Goal: Information Seeking & Learning: Learn about a topic

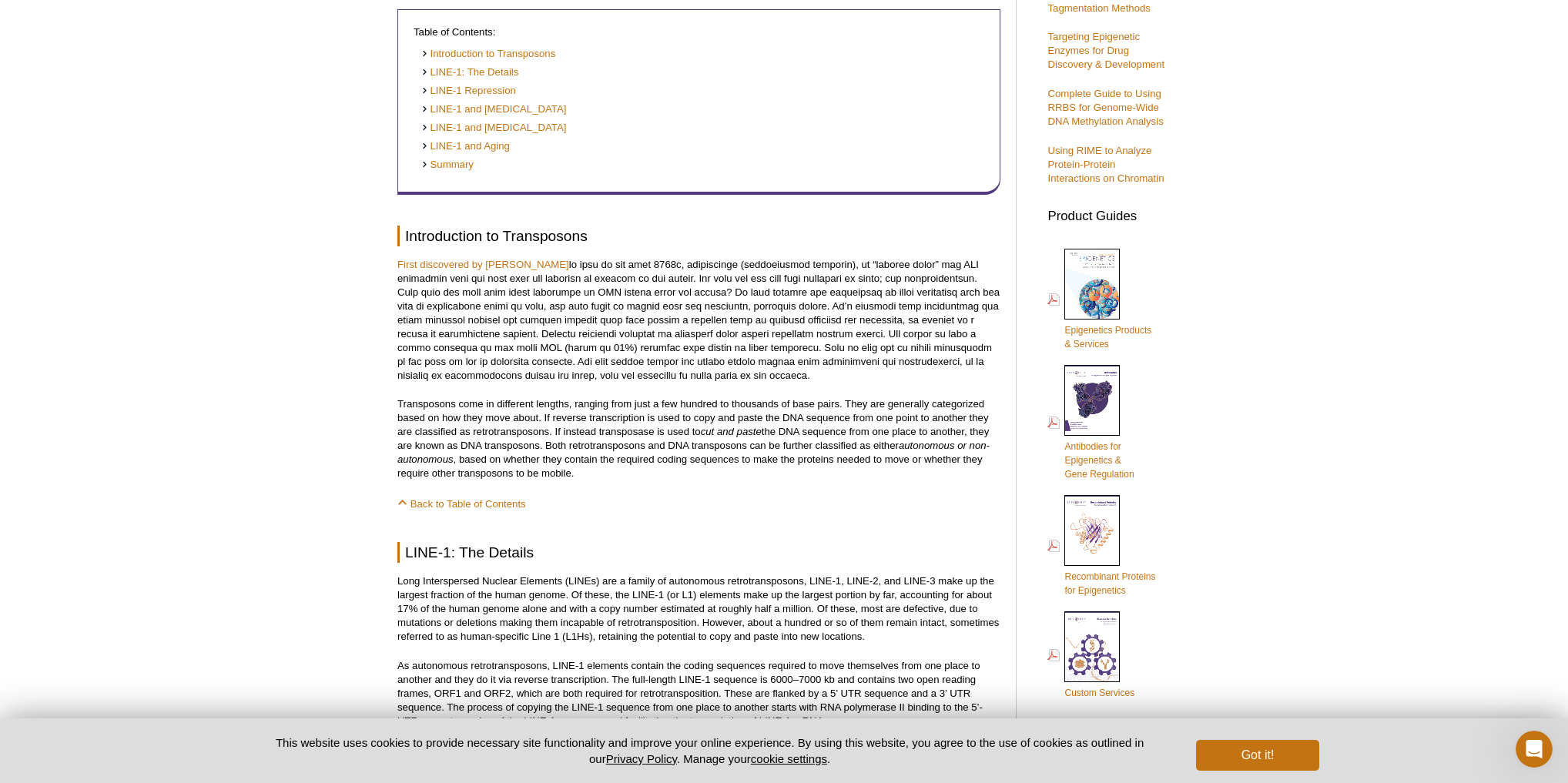
scroll to position [545, 0]
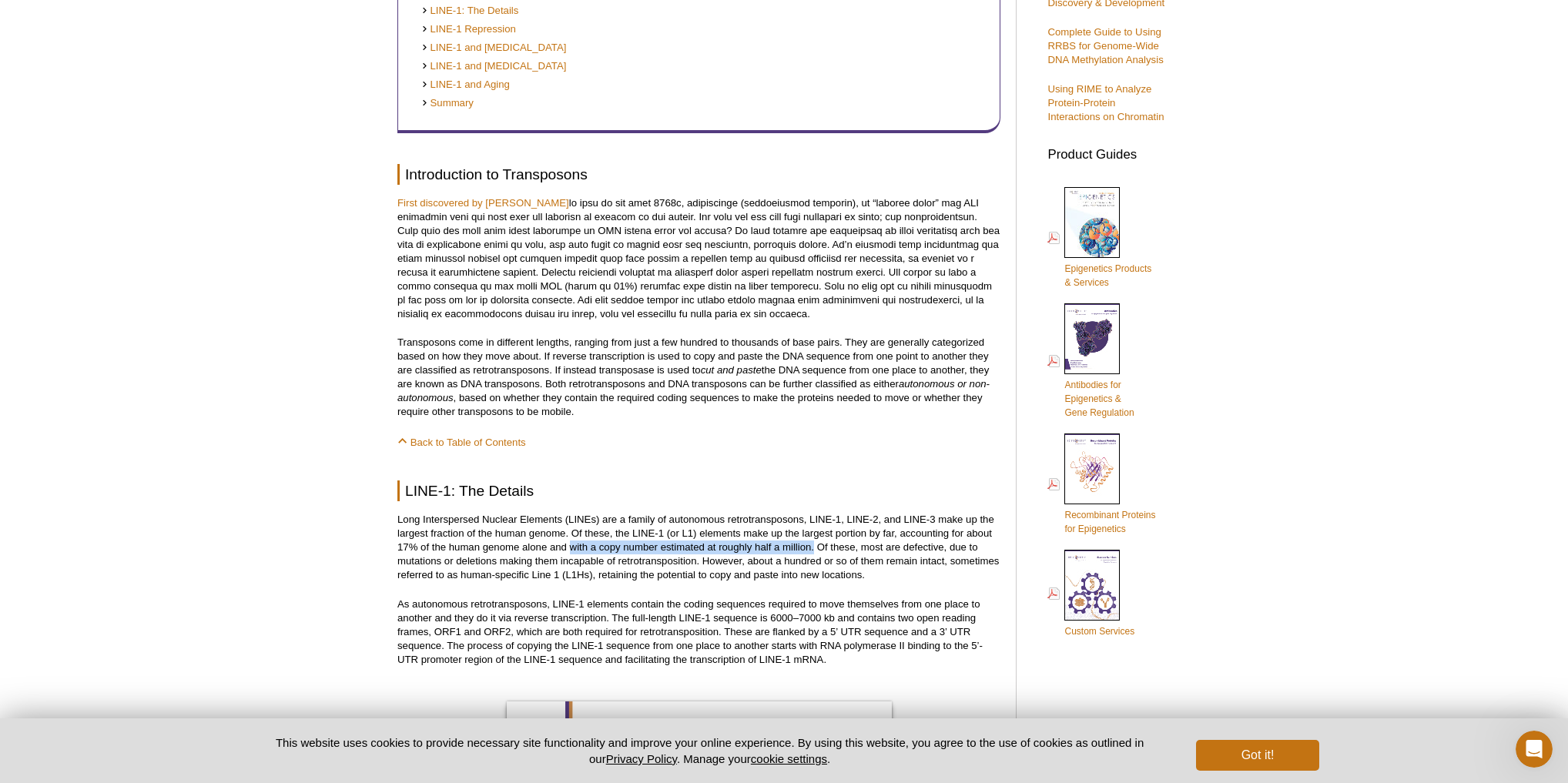
drag, startPoint x: 571, startPoint y: 551, endPoint x: 815, endPoint y: 549, distance: 244.0
click at [815, 549] on p "Long Interspersed Nuclear Elements (LINEs) are a family of autonomous retrotran…" at bounding box center [699, 547] width 603 height 69
click at [830, 582] on p "Long Interspersed Nuclear Elements (LINEs) are a family of autonomous retrotran…" at bounding box center [699, 547] width 603 height 69
drag, startPoint x: 821, startPoint y: 549, endPoint x: 964, endPoint y: 549, distance: 143.0
click at [964, 549] on p "Long Interspersed Nuclear Elements (LINEs) are a family of autonomous retrotran…" at bounding box center [699, 547] width 603 height 69
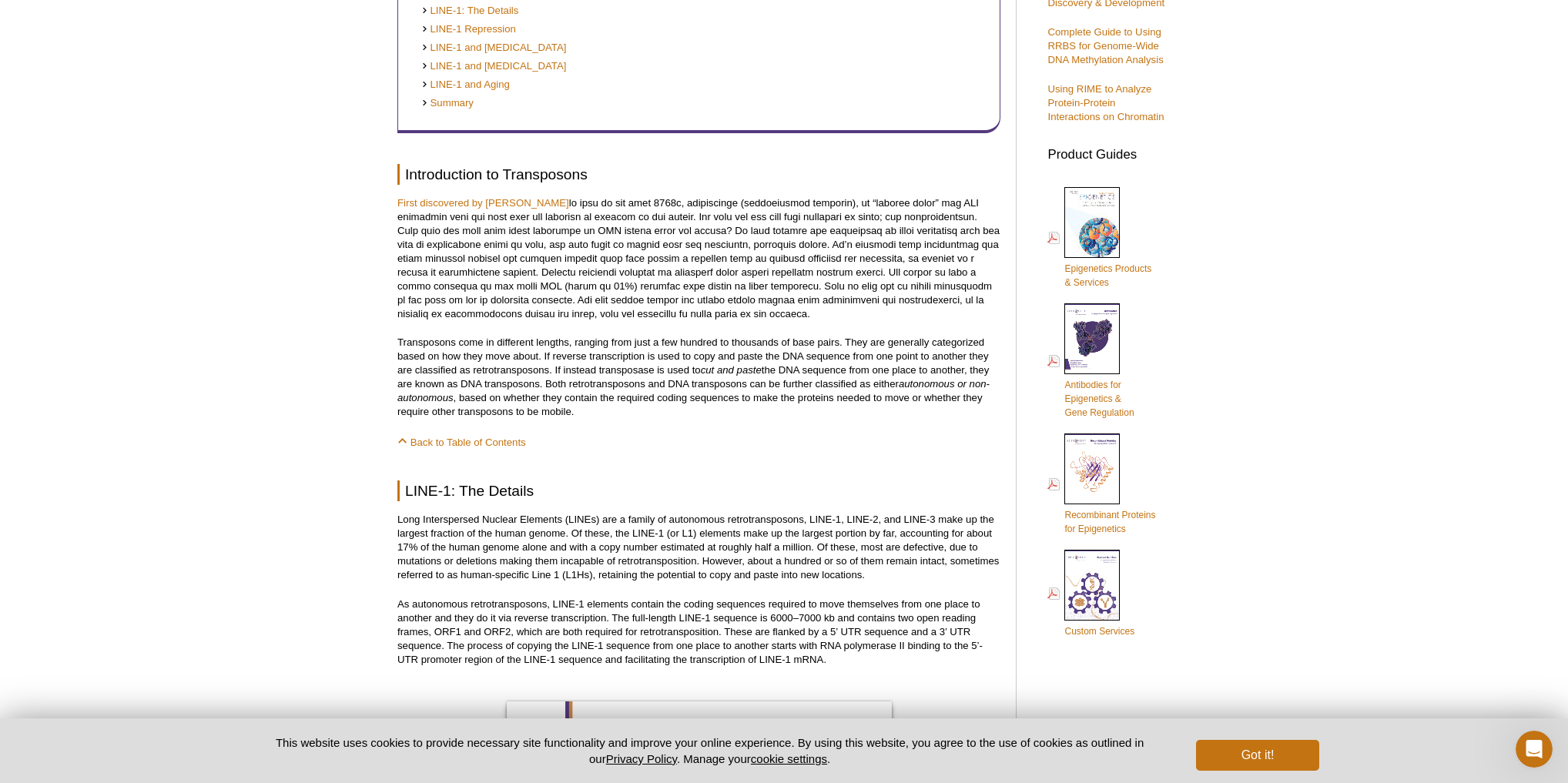
drag, startPoint x: 835, startPoint y: 564, endPoint x: 998, endPoint y: 564, distance: 163.0
click at [998, 564] on p "Long Interspersed Nuclear Elements (LINEs) are a family of autonomous retrotran…" at bounding box center [699, 547] width 603 height 69
drag, startPoint x: 597, startPoint y: 575, endPoint x: 885, endPoint y: 581, distance: 288.1
click at [885, 581] on p "Long Interspersed Nuclear Elements (LINEs) are a family of autonomous retrotran…" at bounding box center [699, 547] width 603 height 69
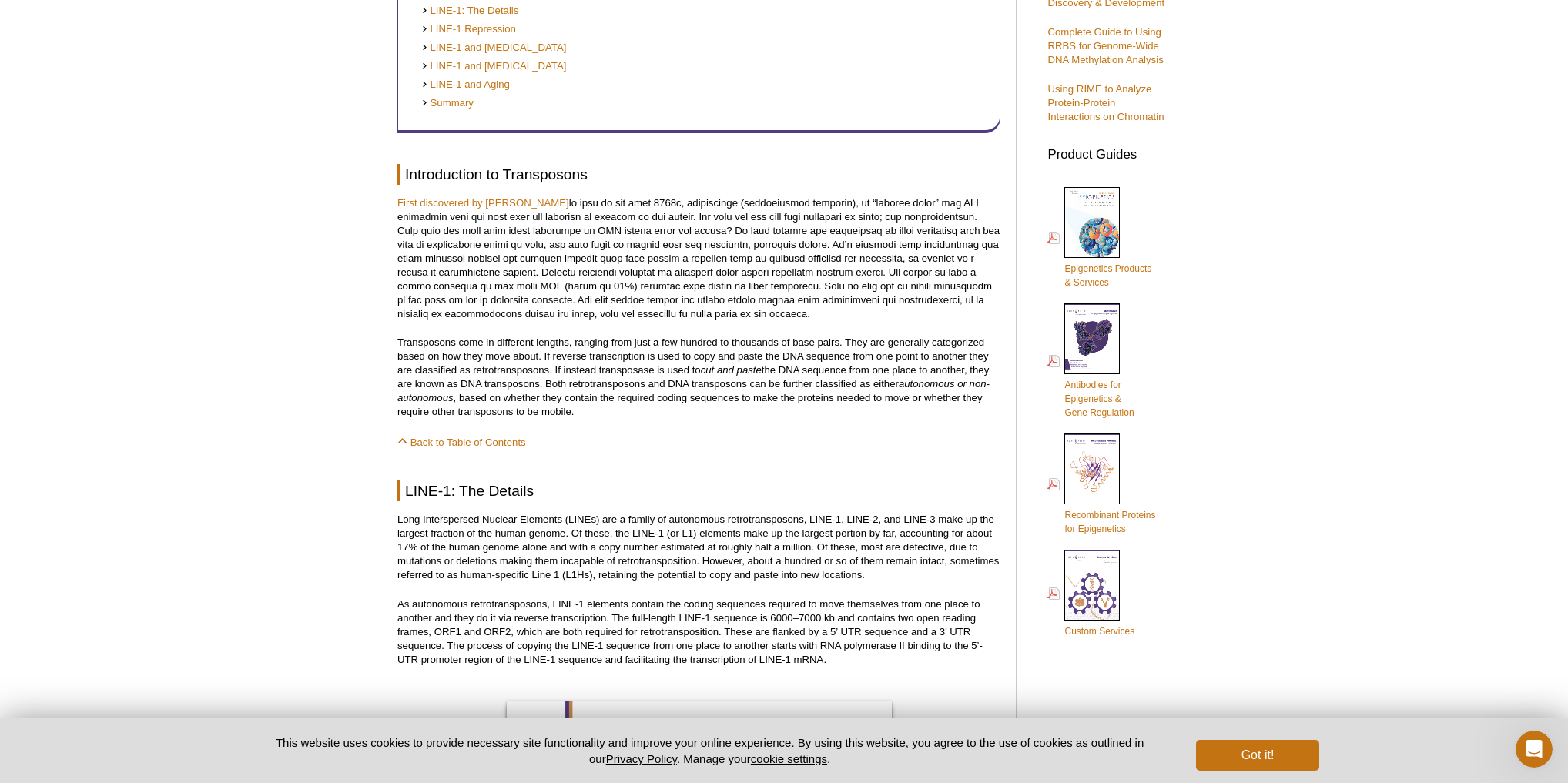
click at [778, 515] on p "Long Interspersed Nuclear Elements (LINEs) are a family of autonomous retrotran…" at bounding box center [699, 547] width 603 height 69
drag, startPoint x: 409, startPoint y: 521, endPoint x: 808, endPoint y: 525, distance: 399.0
click at [808, 525] on p "Long Interspersed Nuclear Elements (LINEs) are a family of autonomous retrotran…" at bounding box center [699, 547] width 603 height 69
click at [598, 544] on p "Long Interspersed Nuclear Elements (LINEs) are a family of autonomous retrotran…" at bounding box center [699, 547] width 603 height 69
drag, startPoint x: 396, startPoint y: 519, endPoint x: 804, endPoint y: 519, distance: 408.0
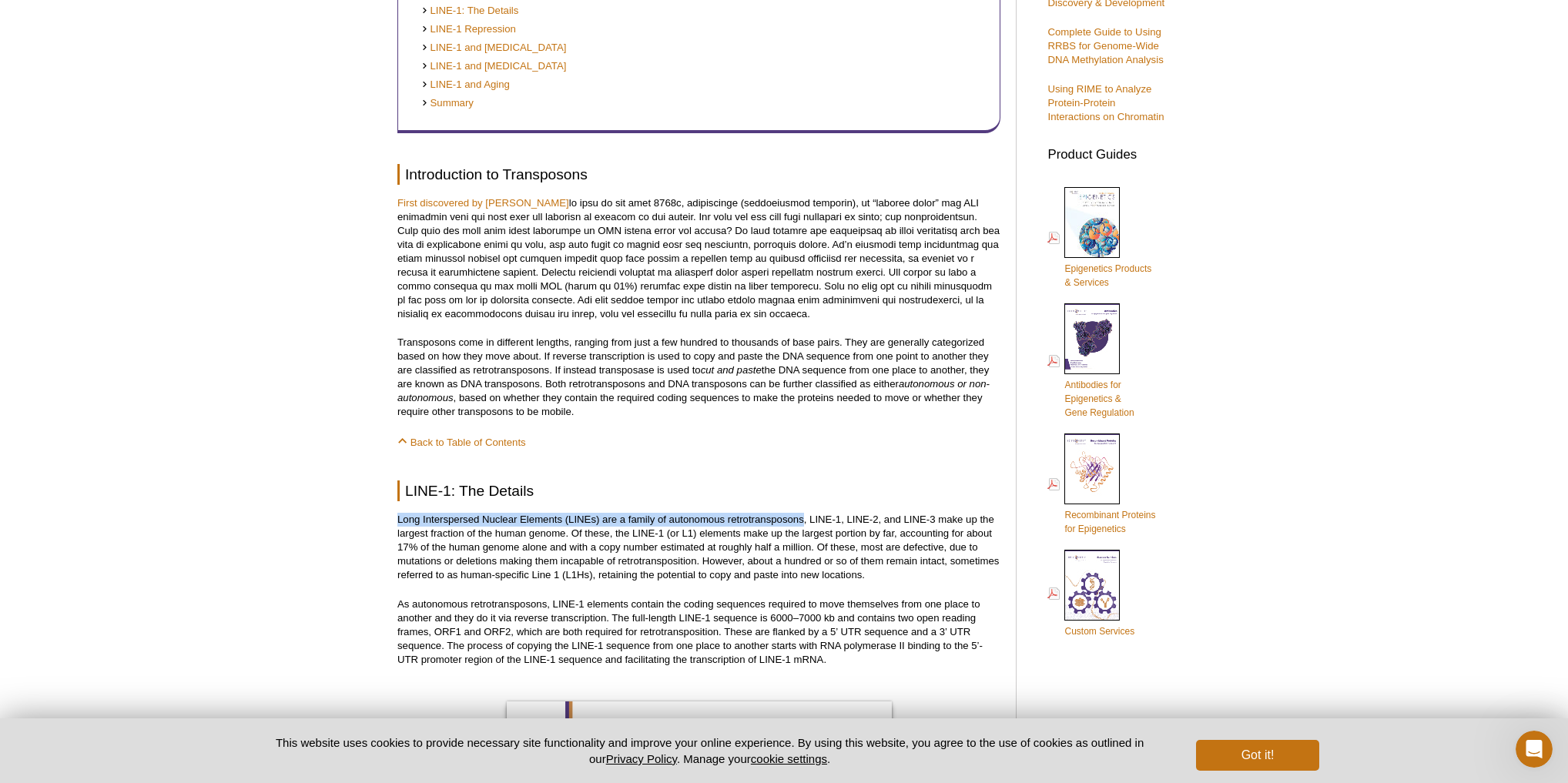
copy p "Long Interspersed Nuclear Elements (LINEs) are a family of autonomous retrotran…"
click at [815, 552] on p "Long Interspersed Nuclear Elements (LINEs) are a family of autonomous retrotran…" at bounding box center [699, 547] width 603 height 69
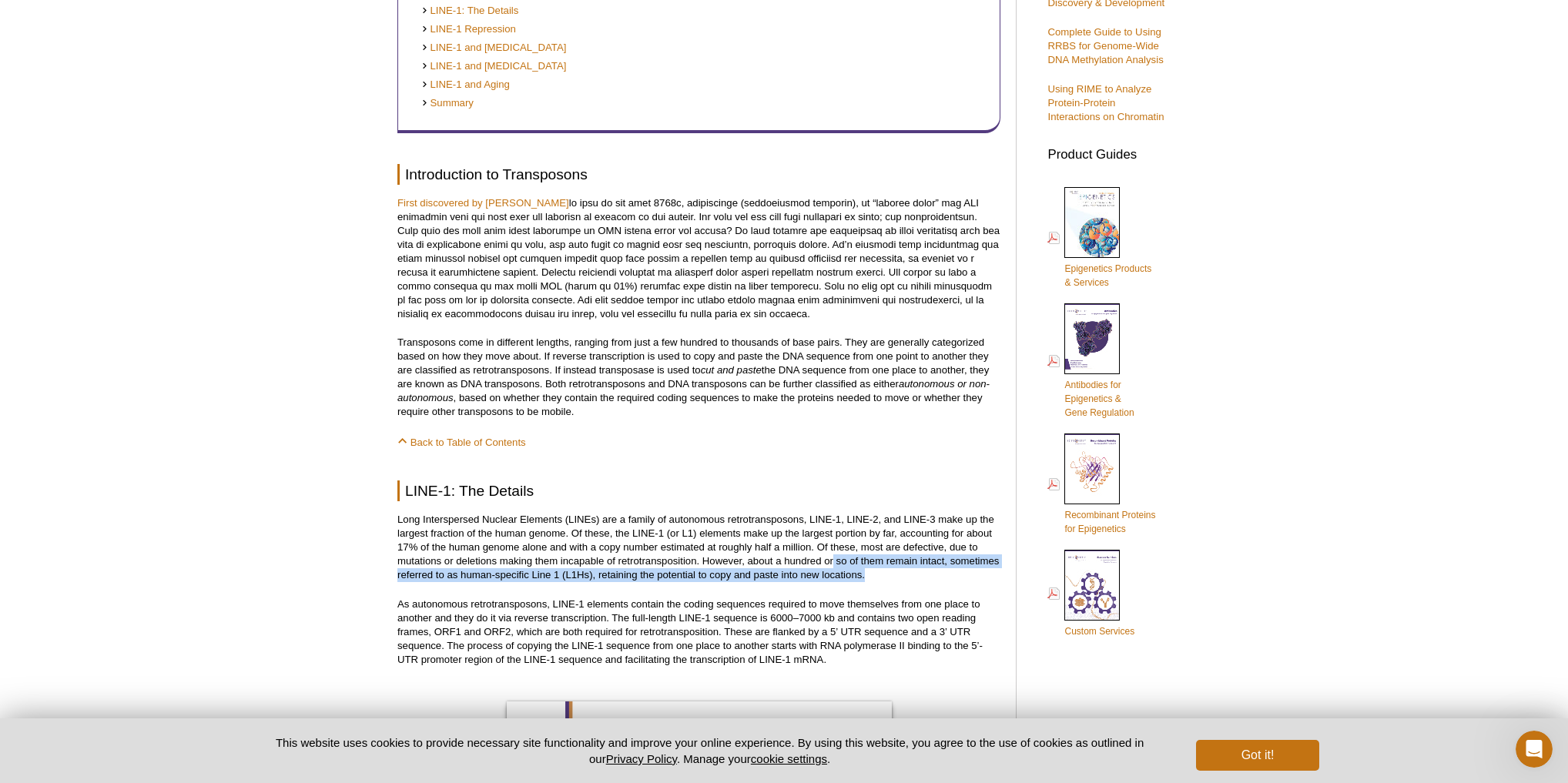
drag, startPoint x: 835, startPoint y: 563, endPoint x: 902, endPoint y: 576, distance: 68.2
click at [902, 576] on p "Long Interspersed Nuclear Elements (LINEs) are a family of autonomous retrotran…" at bounding box center [699, 547] width 603 height 69
drag, startPoint x: 837, startPoint y: 560, endPoint x: 1009, endPoint y: 563, distance: 172.0
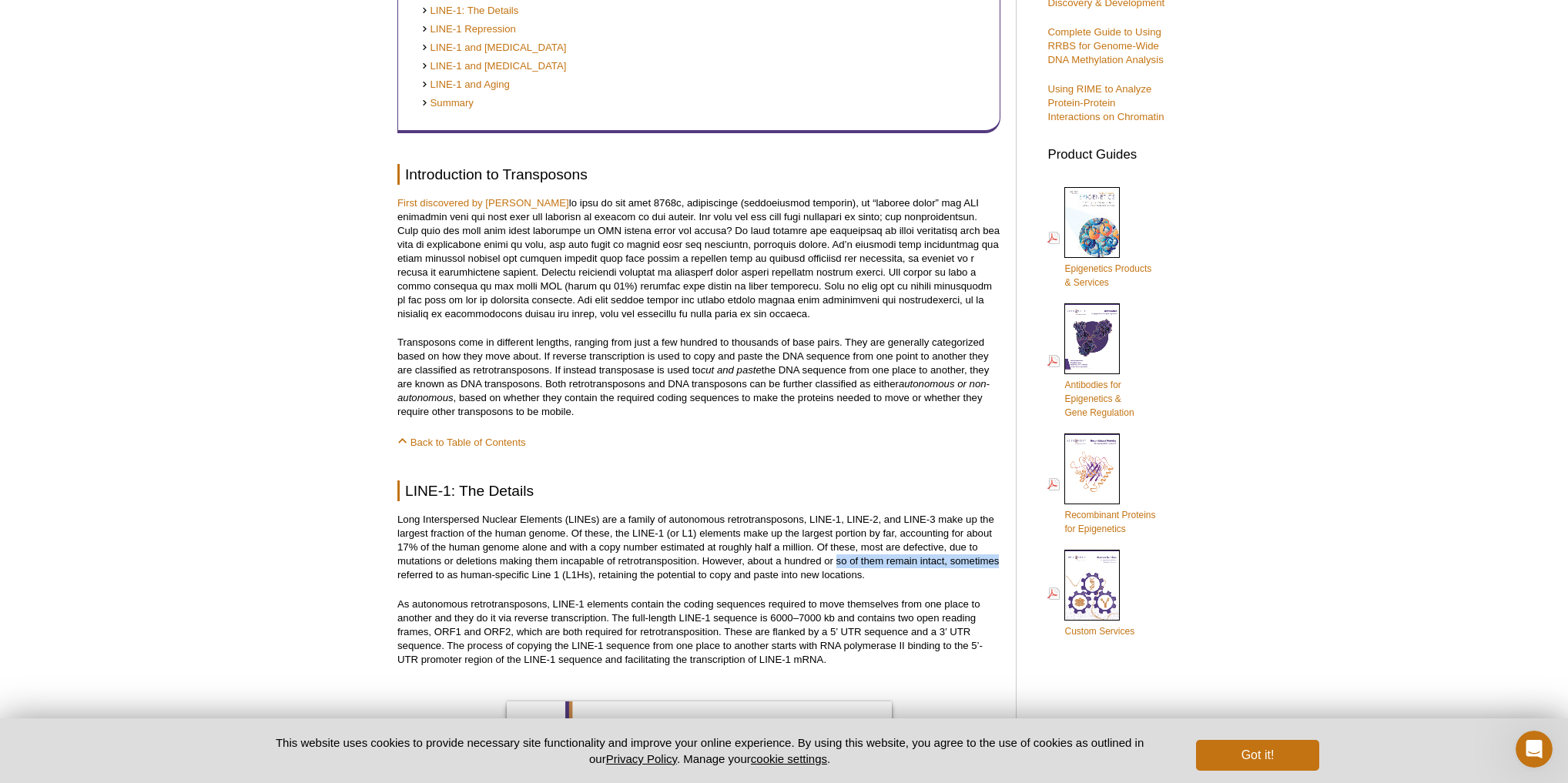
copy p "so of them remain intact, sometimes"
click at [800, 627] on p "As autonomous retrotransposons, LINE-1 elements contain the coding sequences re…" at bounding box center [699, 631] width 603 height 69
drag, startPoint x: 599, startPoint y: 573, endPoint x: 880, endPoint y: 577, distance: 281.0
click at [880, 577] on p "Long Interspersed Nuclear Elements (LINEs) are a family of autonomous retrotran…" at bounding box center [699, 547] width 603 height 69
copy p "retaining the potential to copy and paste into new locations."
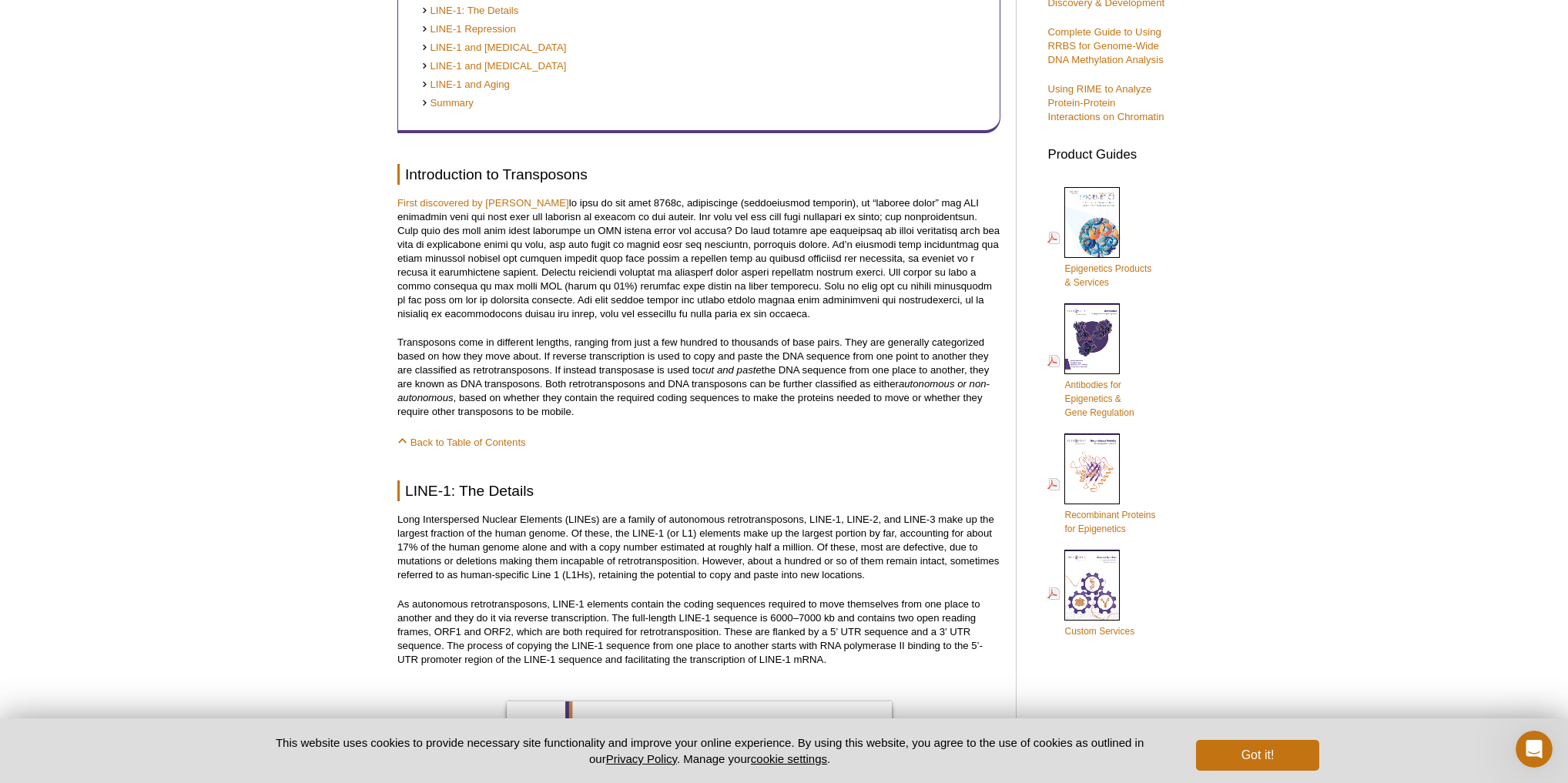
click at [799, 537] on p "Long Interspersed Nuclear Elements (LINEs) are a family of autonomous retrotran…" at bounding box center [699, 547] width 603 height 69
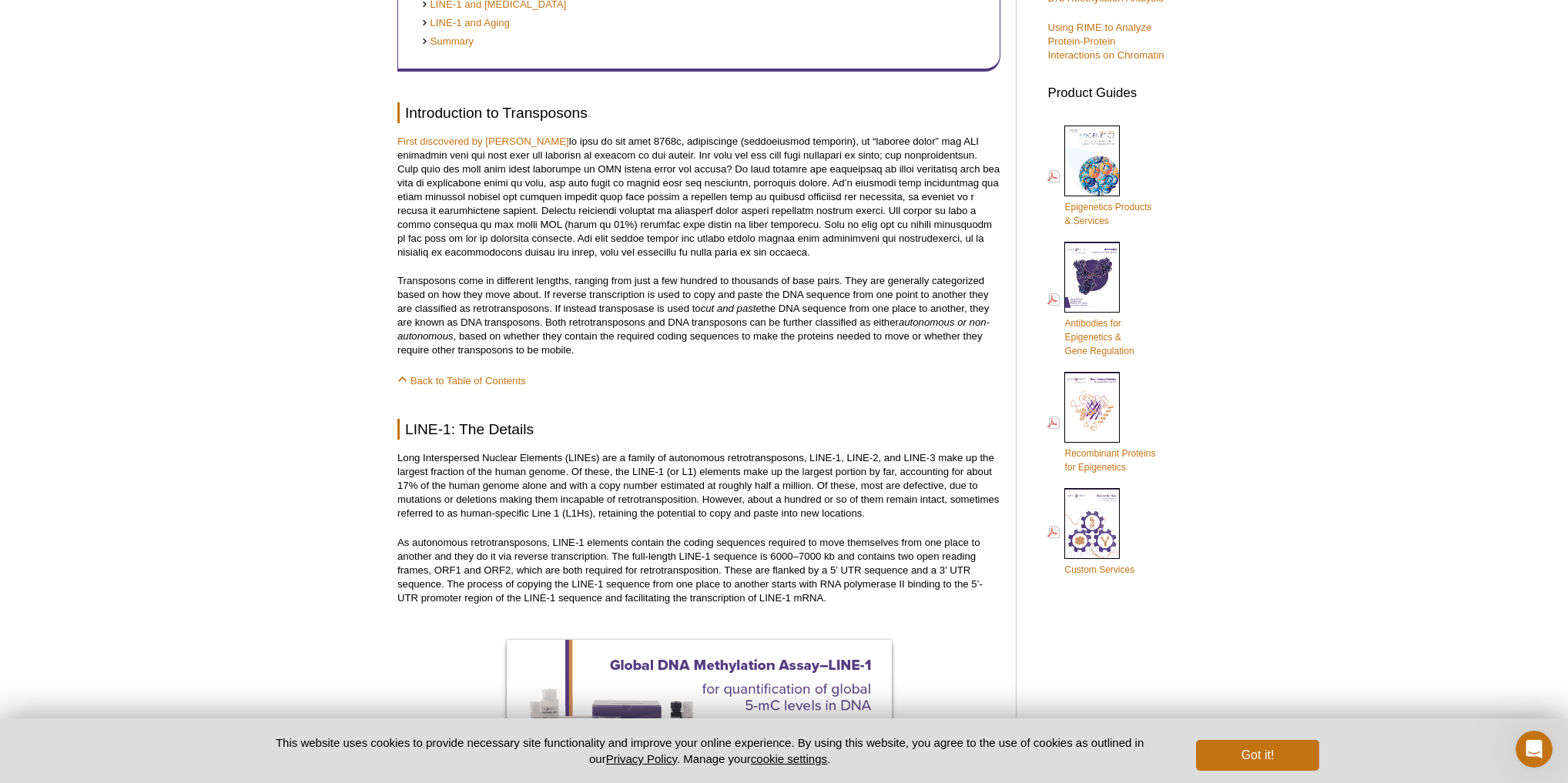
scroll to position [668, 0]
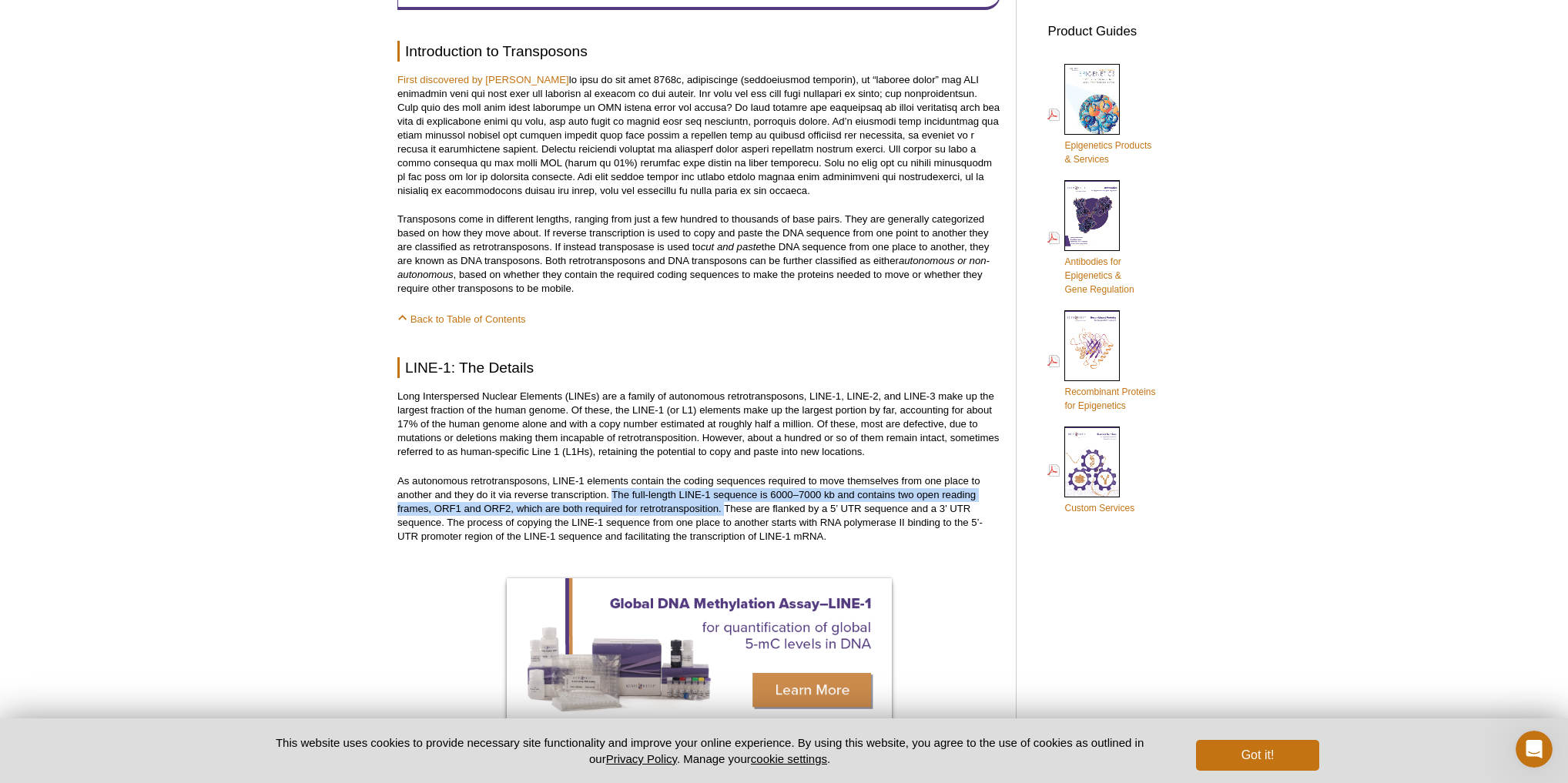
drag, startPoint x: 611, startPoint y: 496, endPoint x: 724, endPoint y: 515, distance: 114.6
click at [724, 515] on p "As autonomous retrotransposons, LINE-1 elements contain the coding sequences re…" at bounding box center [699, 508] width 603 height 69
copy p "The full-length LINE-1 sequence is 6000–7000 kb and contains two open reading f…"
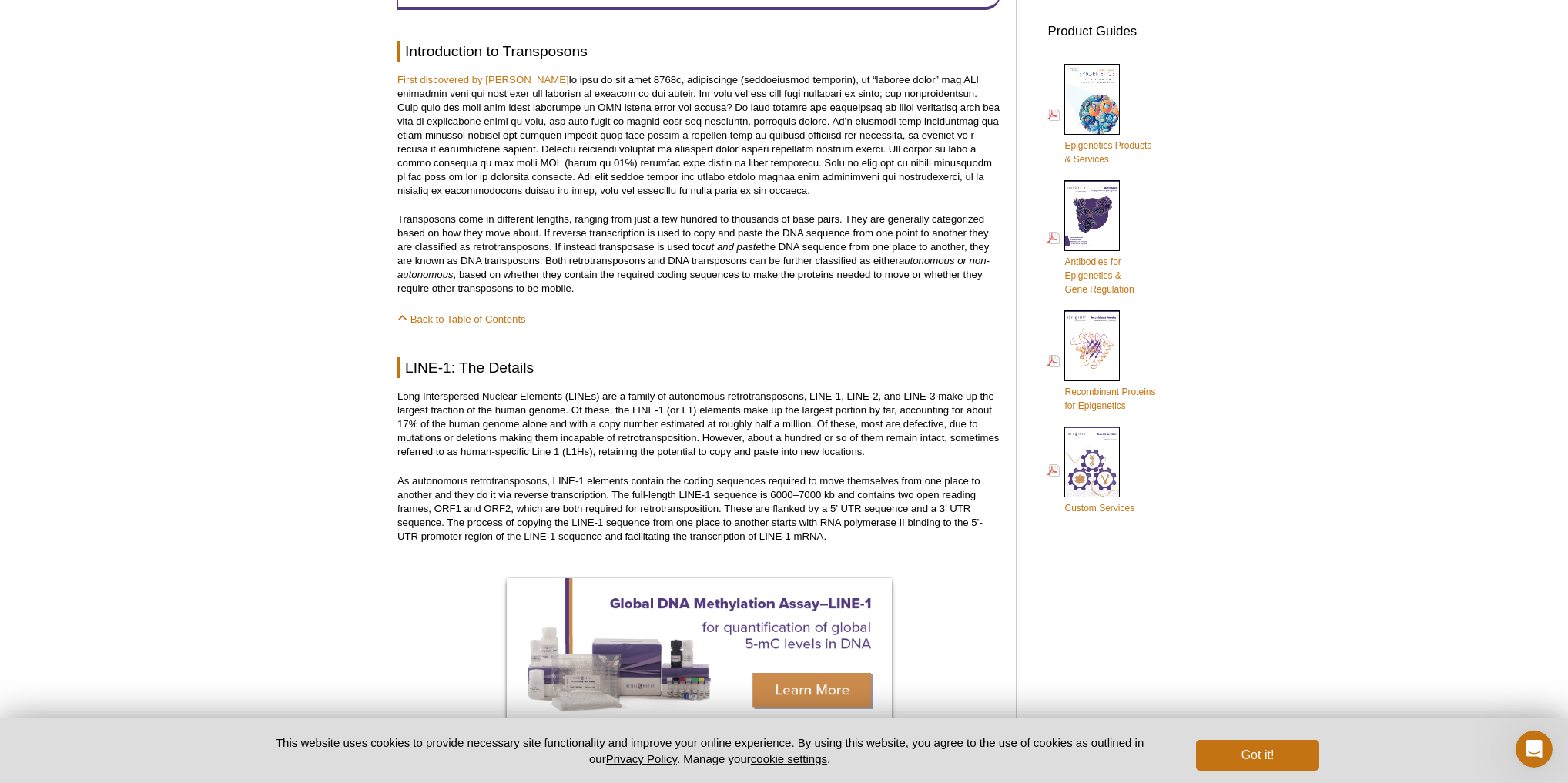
click at [792, 530] on p "As autonomous retrotransposons, LINE-1 elements contain the coding sequences re…" at bounding box center [699, 508] width 603 height 69
drag, startPoint x: 803, startPoint y: 89, endPoint x: 945, endPoint y: 100, distance: 142.4
click at [945, 100] on p "First discovered by [PERSON_NAME]" at bounding box center [699, 136] width 603 height 125
drag, startPoint x: 495, startPoint y: 109, endPoint x: 826, endPoint y: 110, distance: 331.0
click at [826, 110] on p "First discovered by [PERSON_NAME]" at bounding box center [699, 136] width 603 height 125
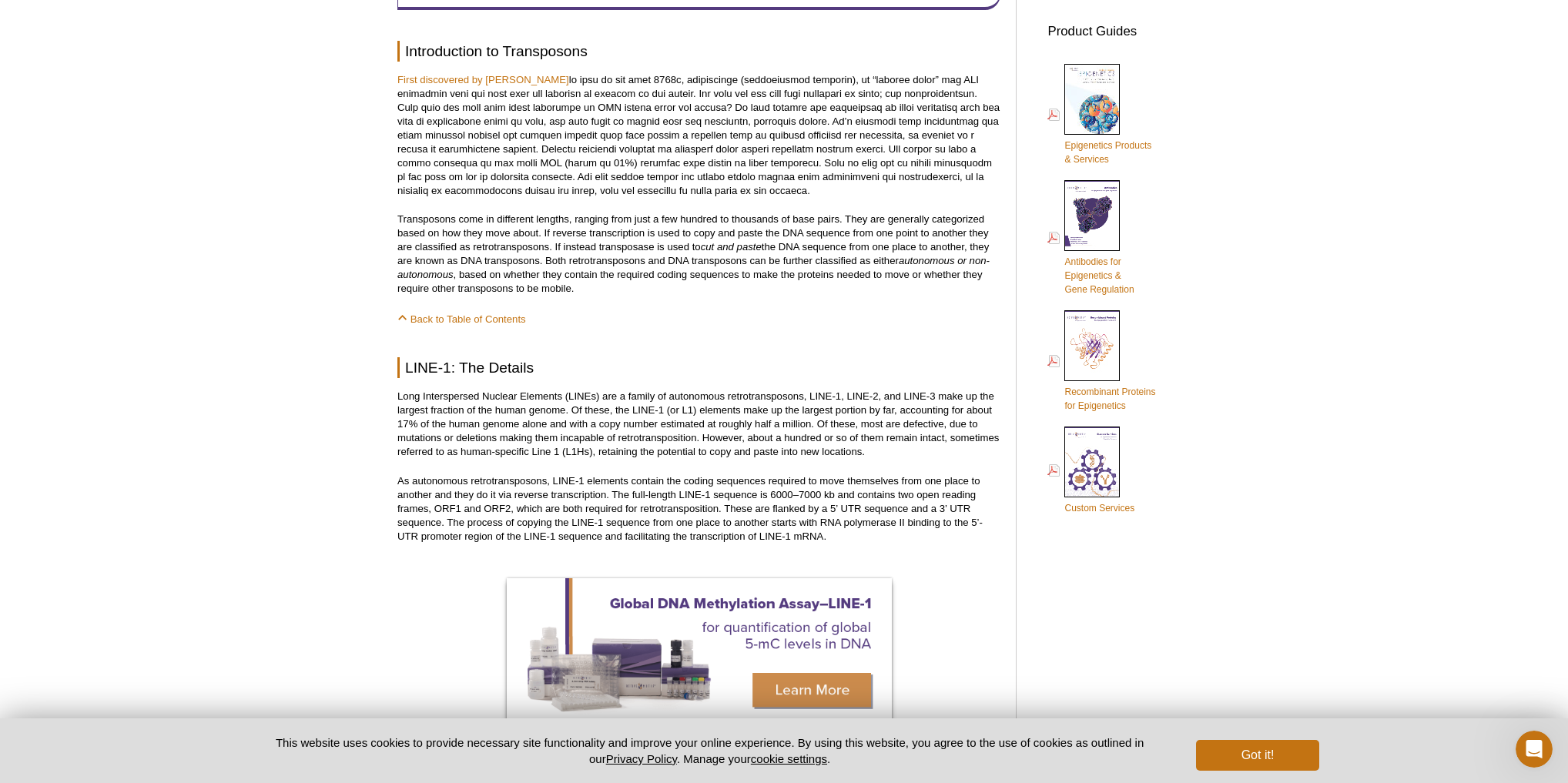
click at [872, 150] on p "First discovered by [PERSON_NAME]" at bounding box center [699, 136] width 603 height 125
drag, startPoint x: 933, startPoint y: 124, endPoint x: 980, endPoint y: 136, distance: 48.5
click at [980, 136] on p "First discovered by [PERSON_NAME]" at bounding box center [699, 136] width 603 height 125
click at [474, 134] on p "First discovered by [PERSON_NAME]" at bounding box center [699, 136] width 603 height 125
drag, startPoint x: 513, startPoint y: 136, endPoint x: 979, endPoint y: 141, distance: 466.0
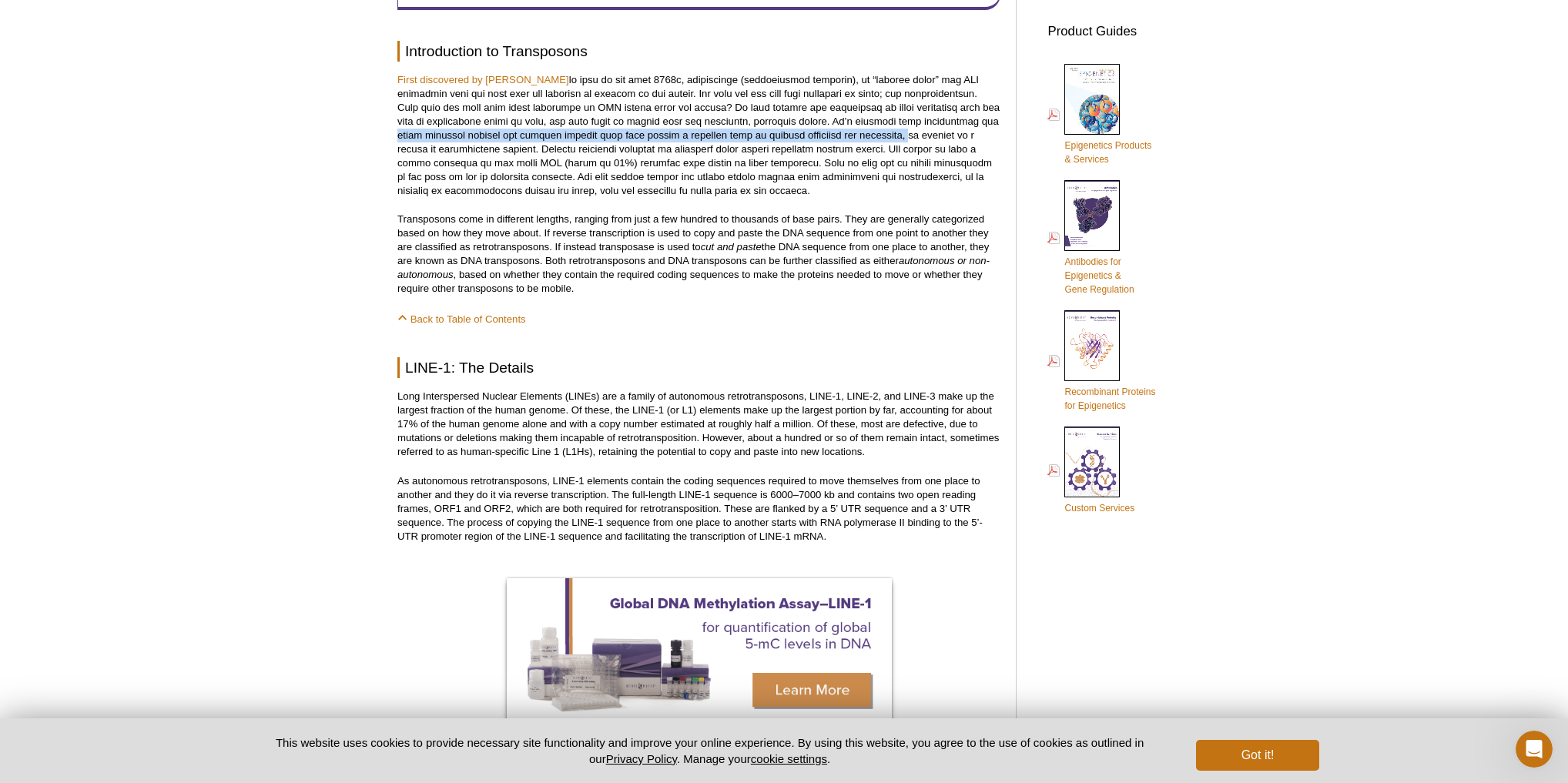
click at [979, 141] on p "First discovered by [PERSON_NAME]" at bounding box center [699, 136] width 603 height 125
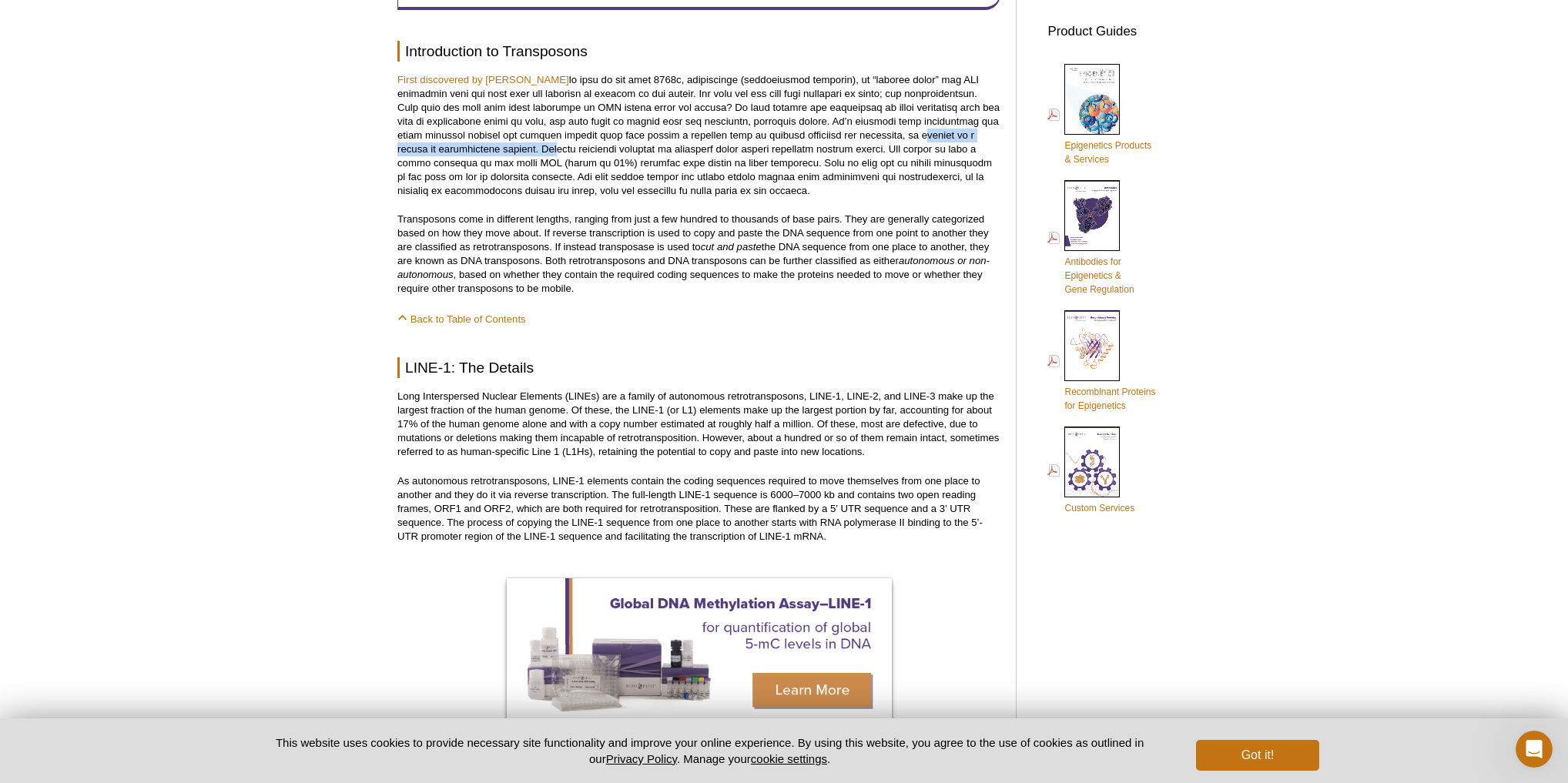
drag, startPoint x: 398, startPoint y: 150, endPoint x: 607, endPoint y: 150, distance: 209.0
click at [607, 150] on p "First discovered by [PERSON_NAME]" at bounding box center [699, 136] width 603 height 125
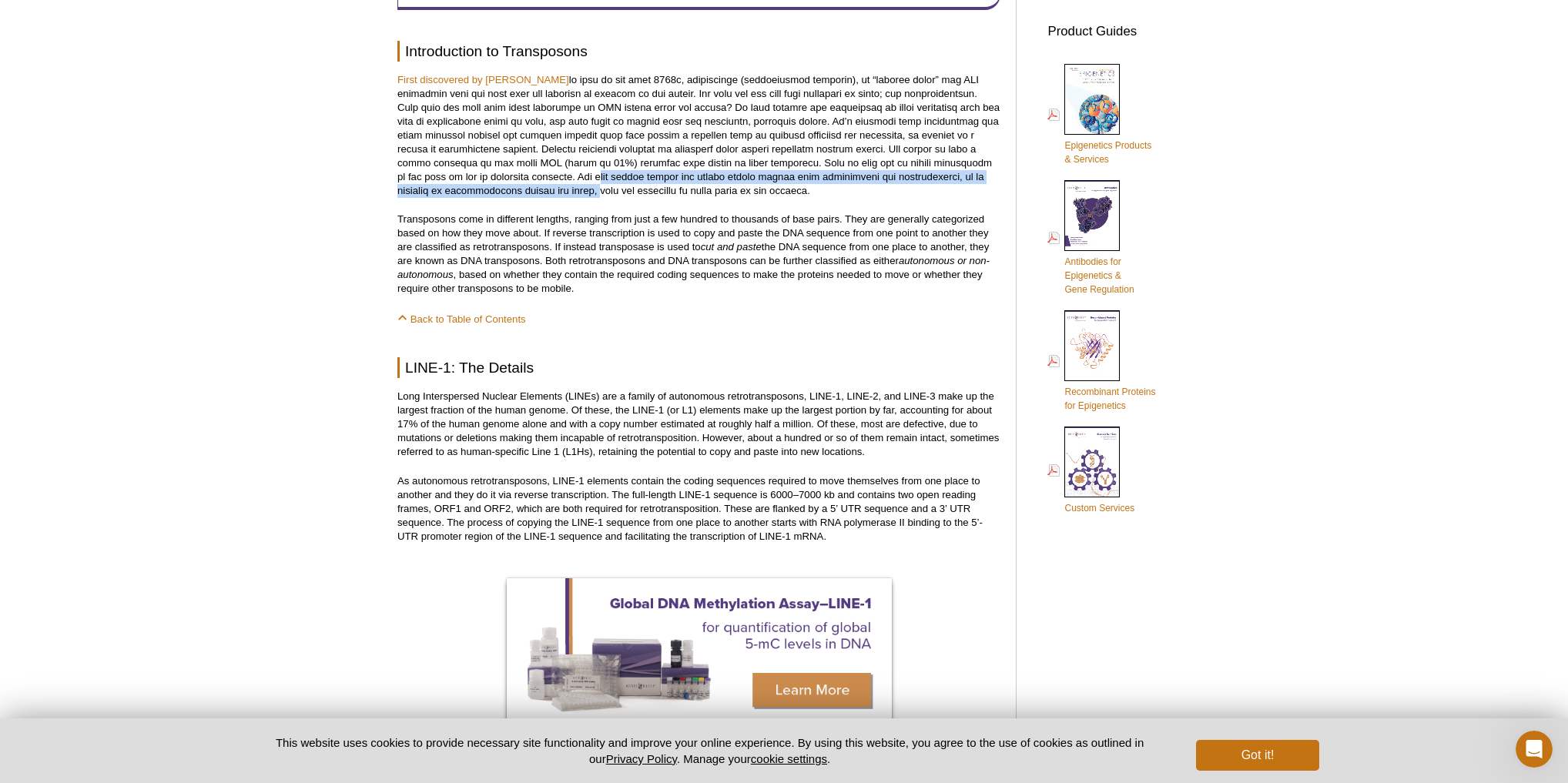
drag, startPoint x: 649, startPoint y: 180, endPoint x: 695, endPoint y: 195, distance: 48.4
click at [695, 195] on p "First discovered by [PERSON_NAME]" at bounding box center [699, 136] width 603 height 125
copy p "some remain intact and become active during cell development and embryogenesis,…"
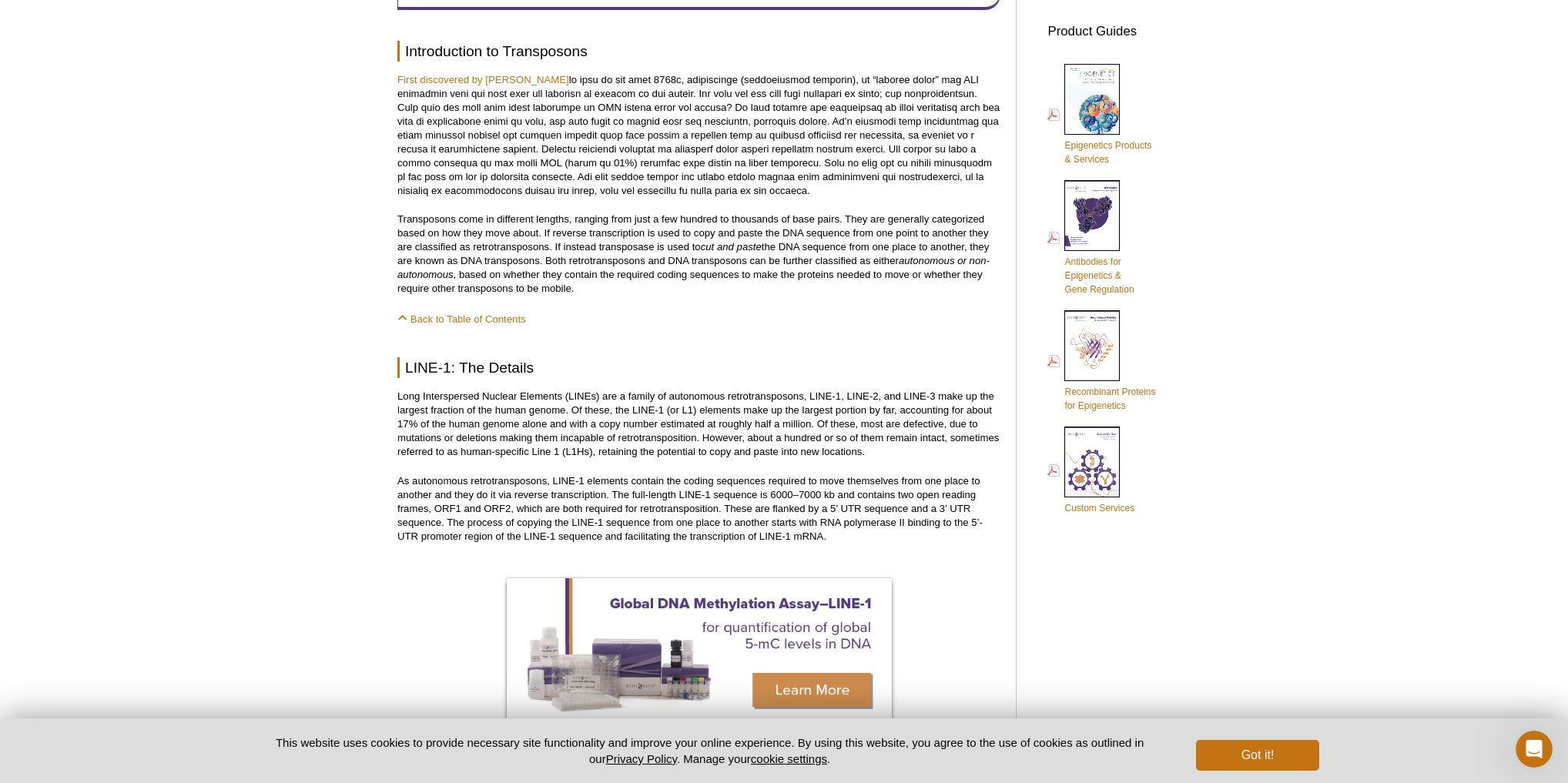
click at [775, 370] on h2 "LINE-1: The Details" at bounding box center [699, 368] width 603 height 21
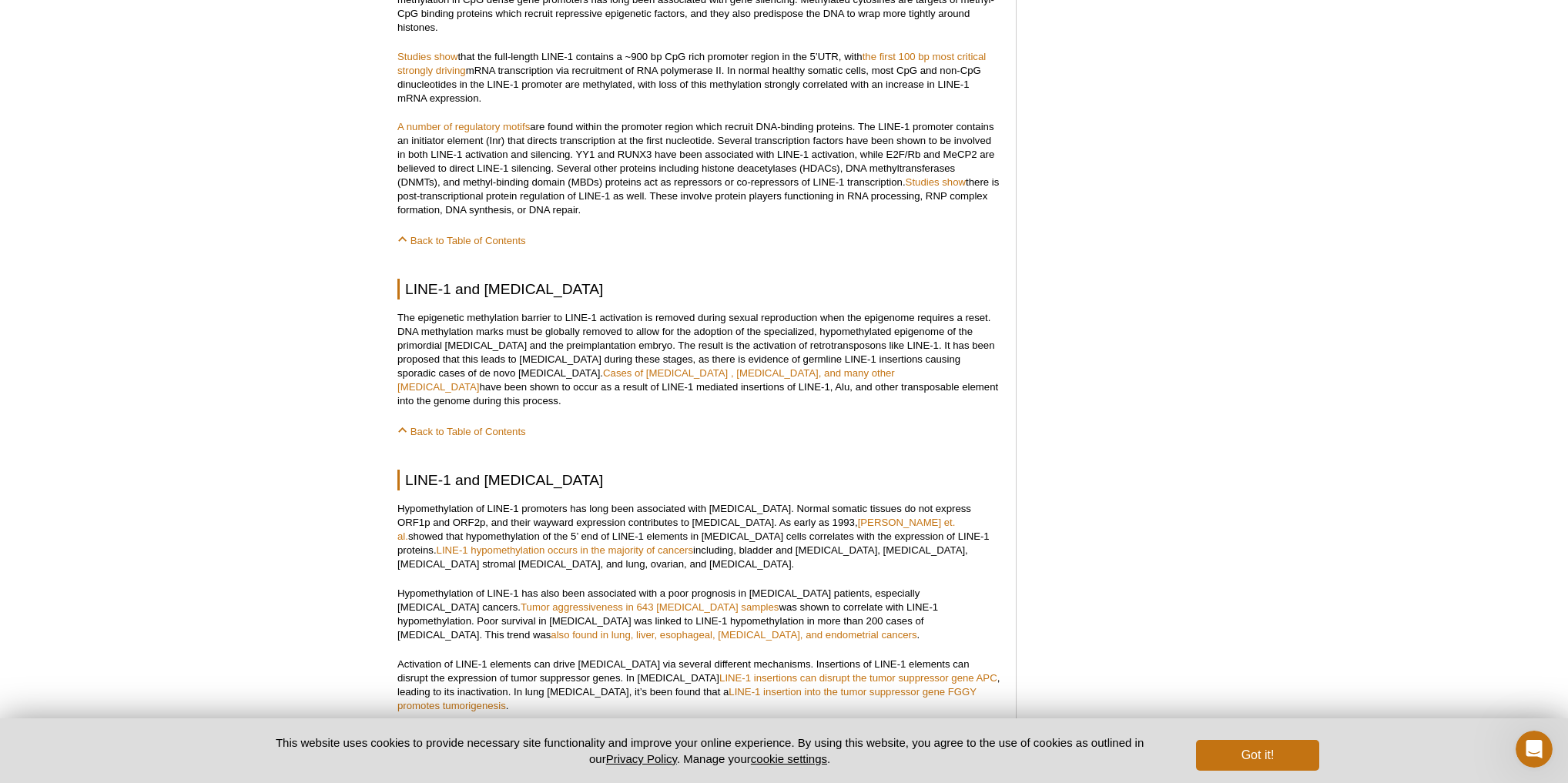
scroll to position [1593, 0]
